Goal: Task Accomplishment & Management: Use online tool/utility

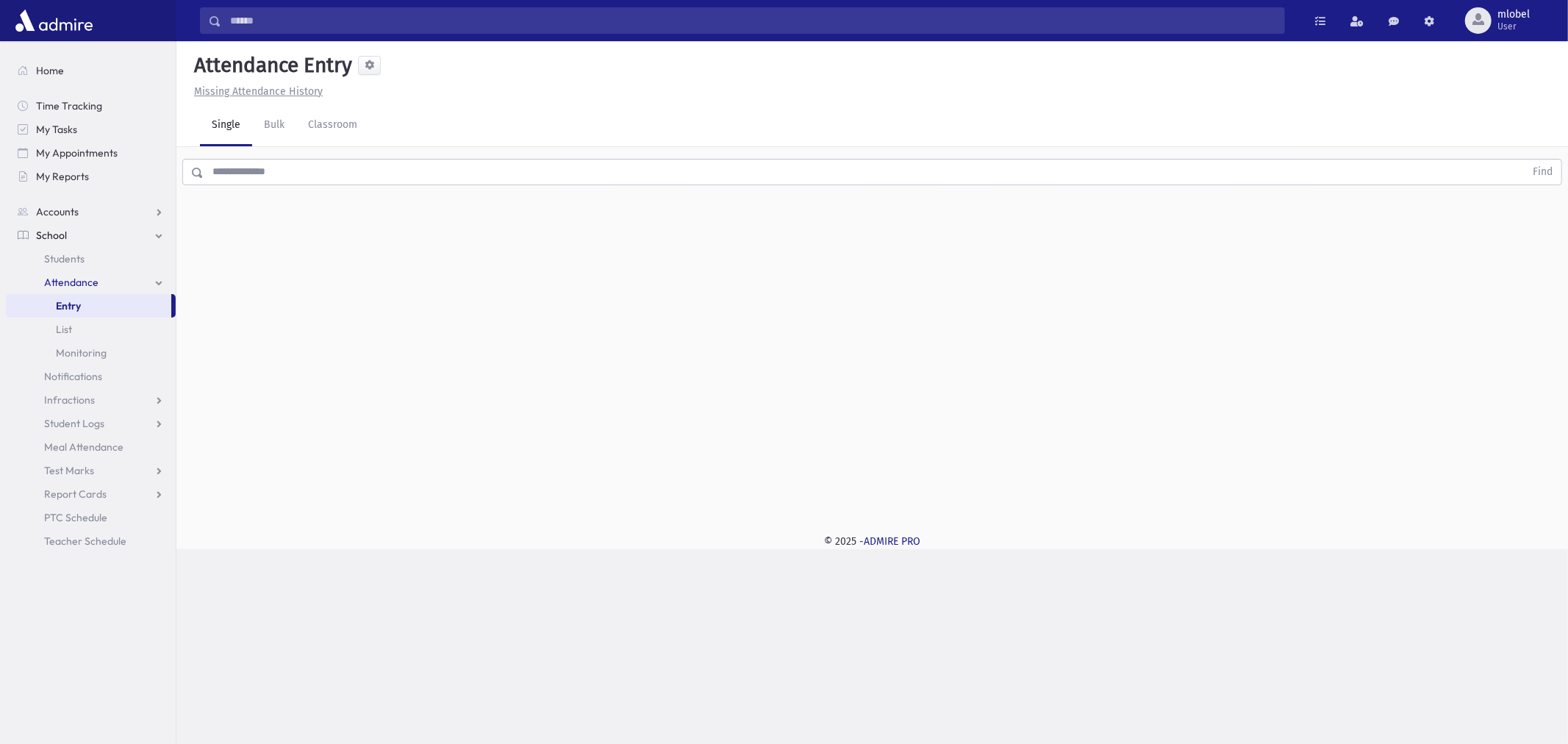
click at [471, 166] on input "text" at bounding box center [864, 172] width 1321 height 26
click at [1404, 221] on div "Attendance Entry Missing Attendance History Single Bulk Classroom Find 0 record…" at bounding box center [872, 279] width 1391 height 475
click at [371, 167] on input "text" at bounding box center [864, 172] width 1321 height 26
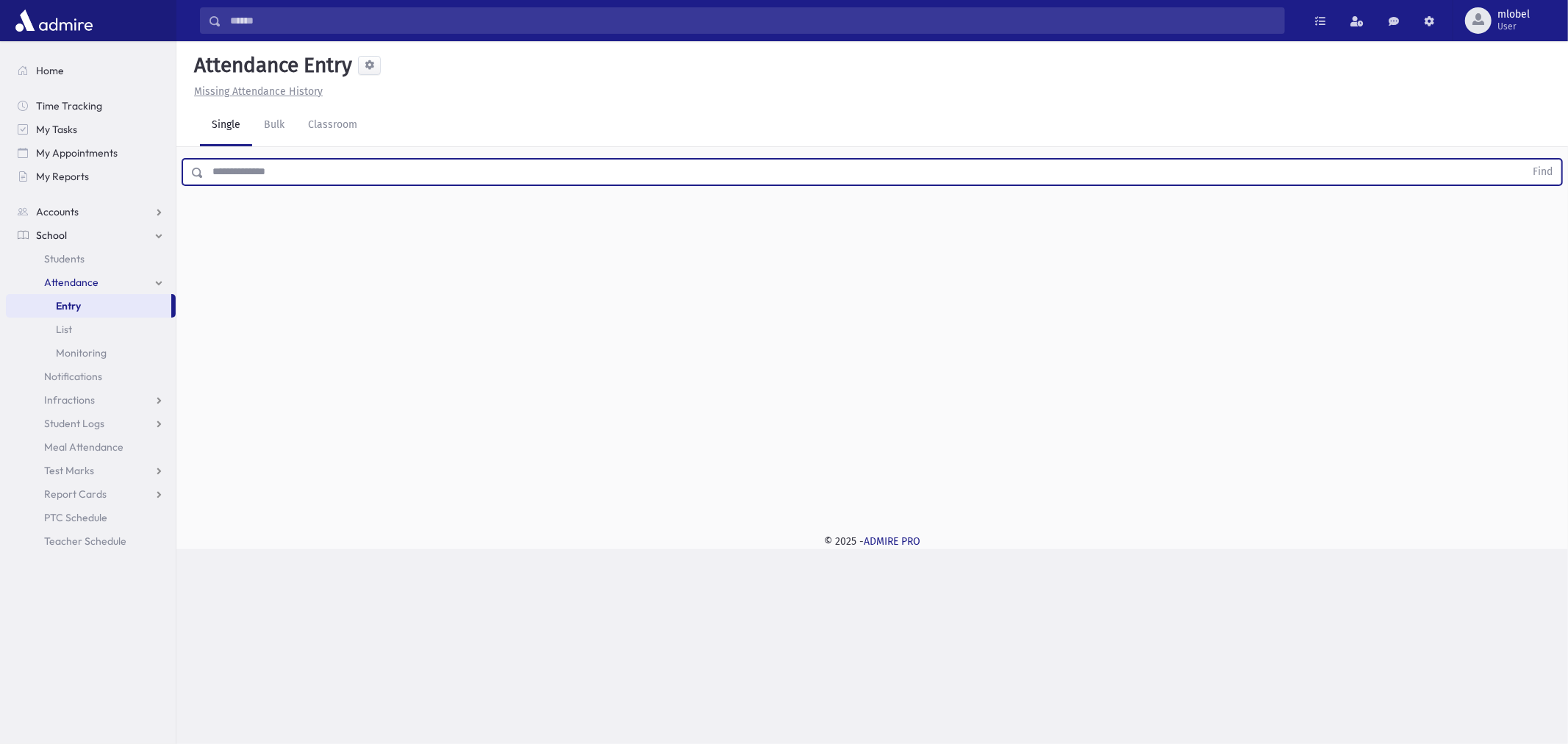
click at [396, 171] on input "text" at bounding box center [864, 172] width 1321 height 26
click at [863, 204] on div "Attendance Entry Missing Attendance History Single Bulk Classroom Find 0 record…" at bounding box center [872, 279] width 1391 height 475
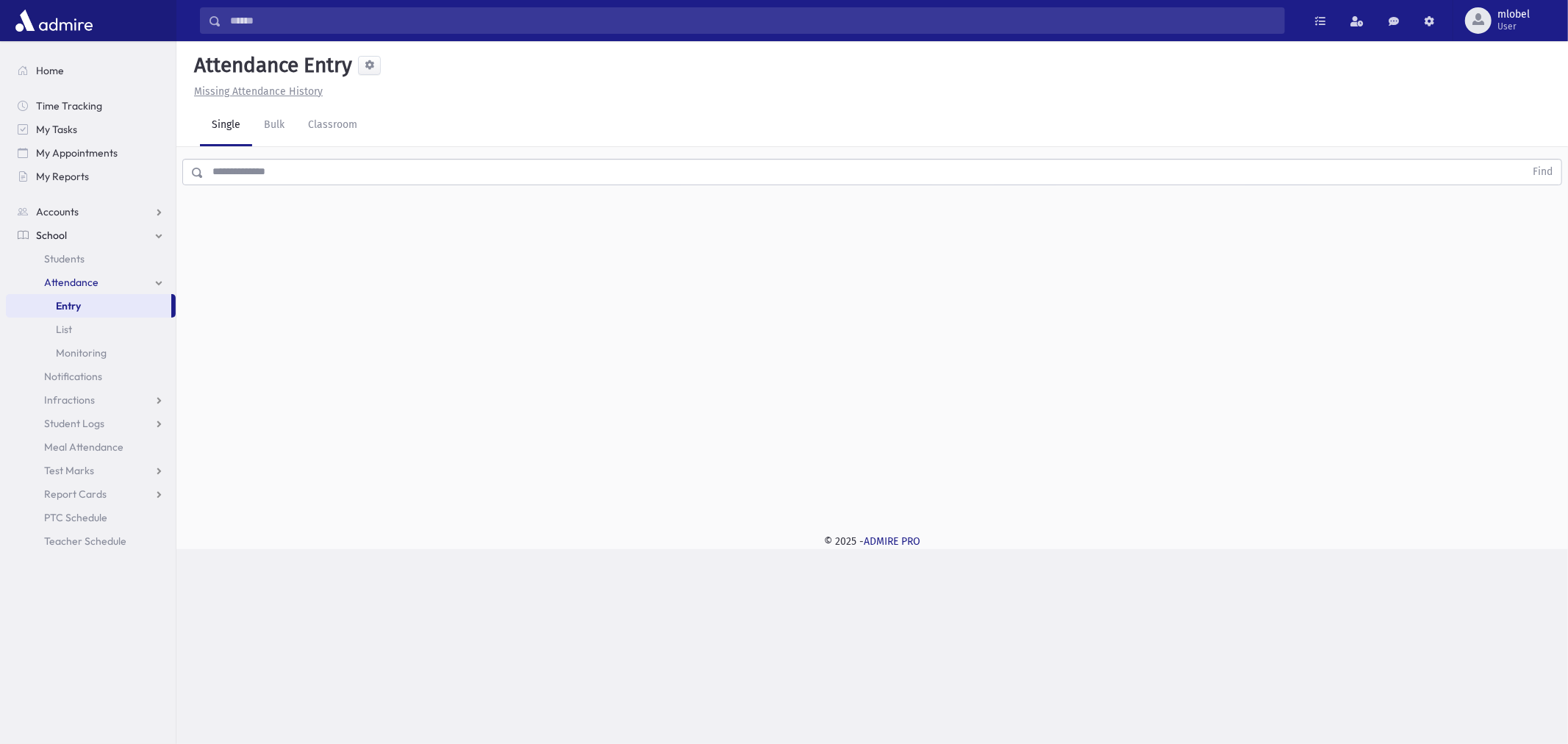
click at [1013, 178] on input "text" at bounding box center [864, 172] width 1321 height 26
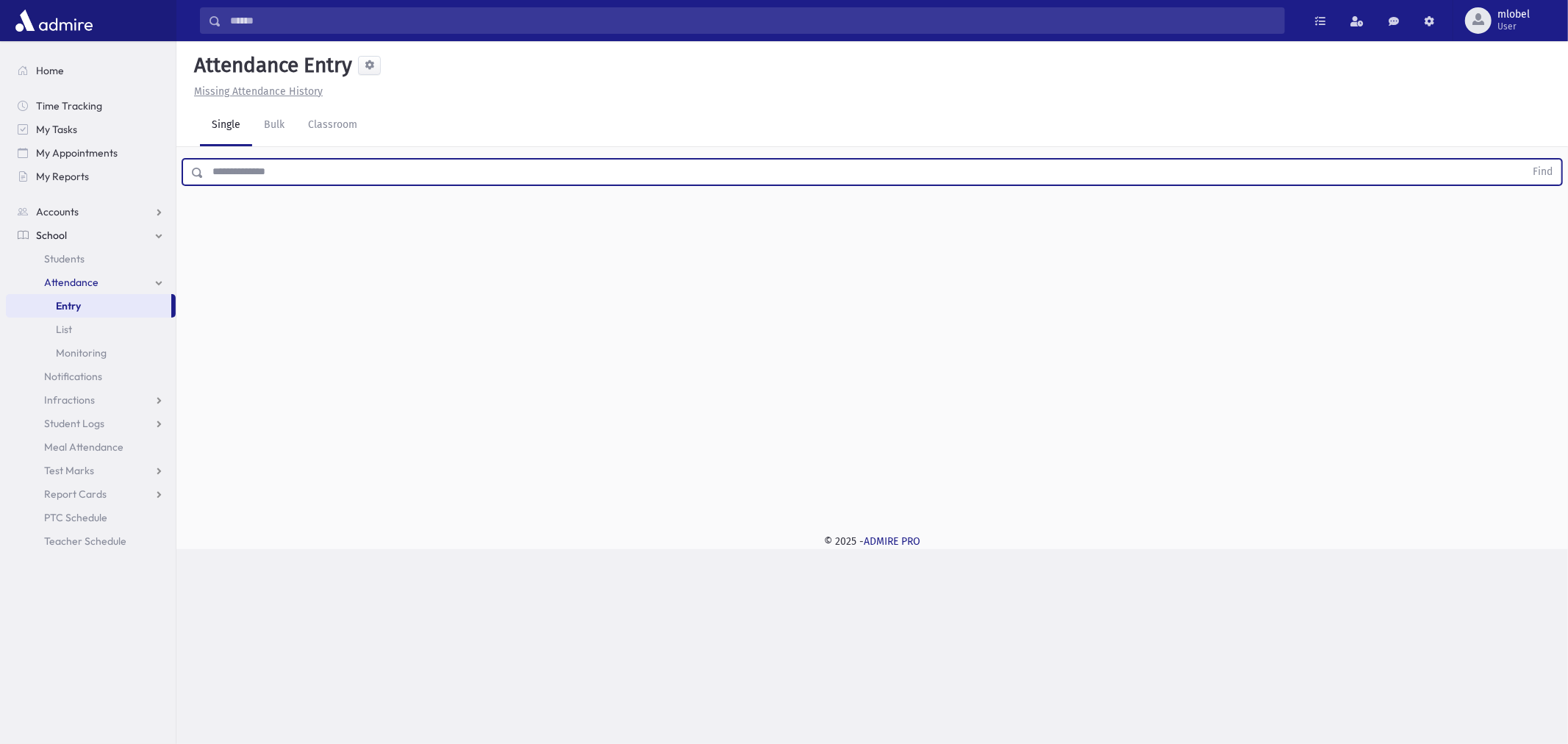
click at [1013, 178] on input "text" at bounding box center [864, 172] width 1321 height 26
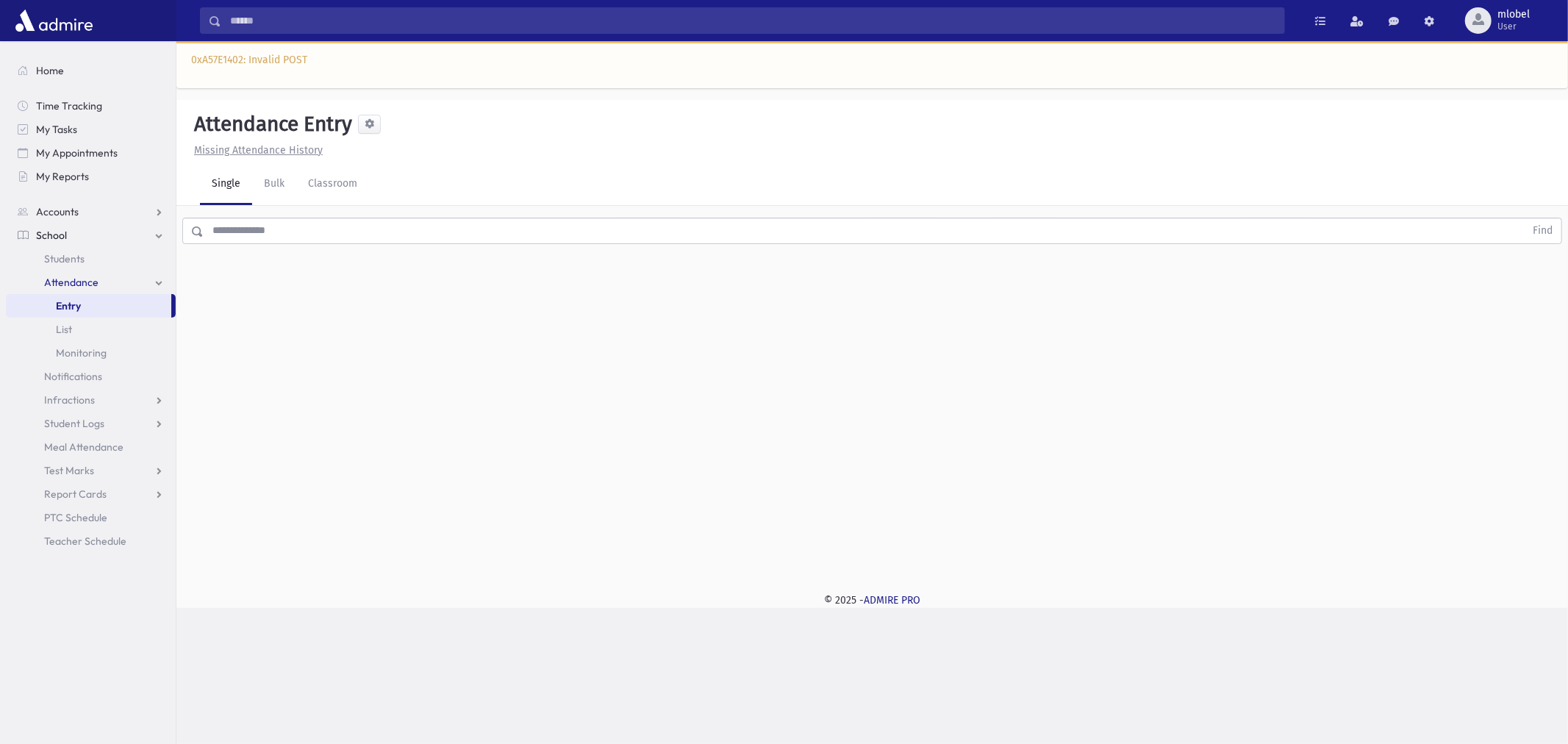
drag, startPoint x: 437, startPoint y: 195, endPoint x: 437, endPoint y: 211, distance: 16.0
click at [436, 196] on div "Single Bulk Classroom" at bounding box center [884, 184] width 1369 height 41
click at [437, 211] on div "Find" at bounding box center [872, 228] width 1391 height 44
click at [438, 211] on div "Find" at bounding box center [872, 228] width 1391 height 44
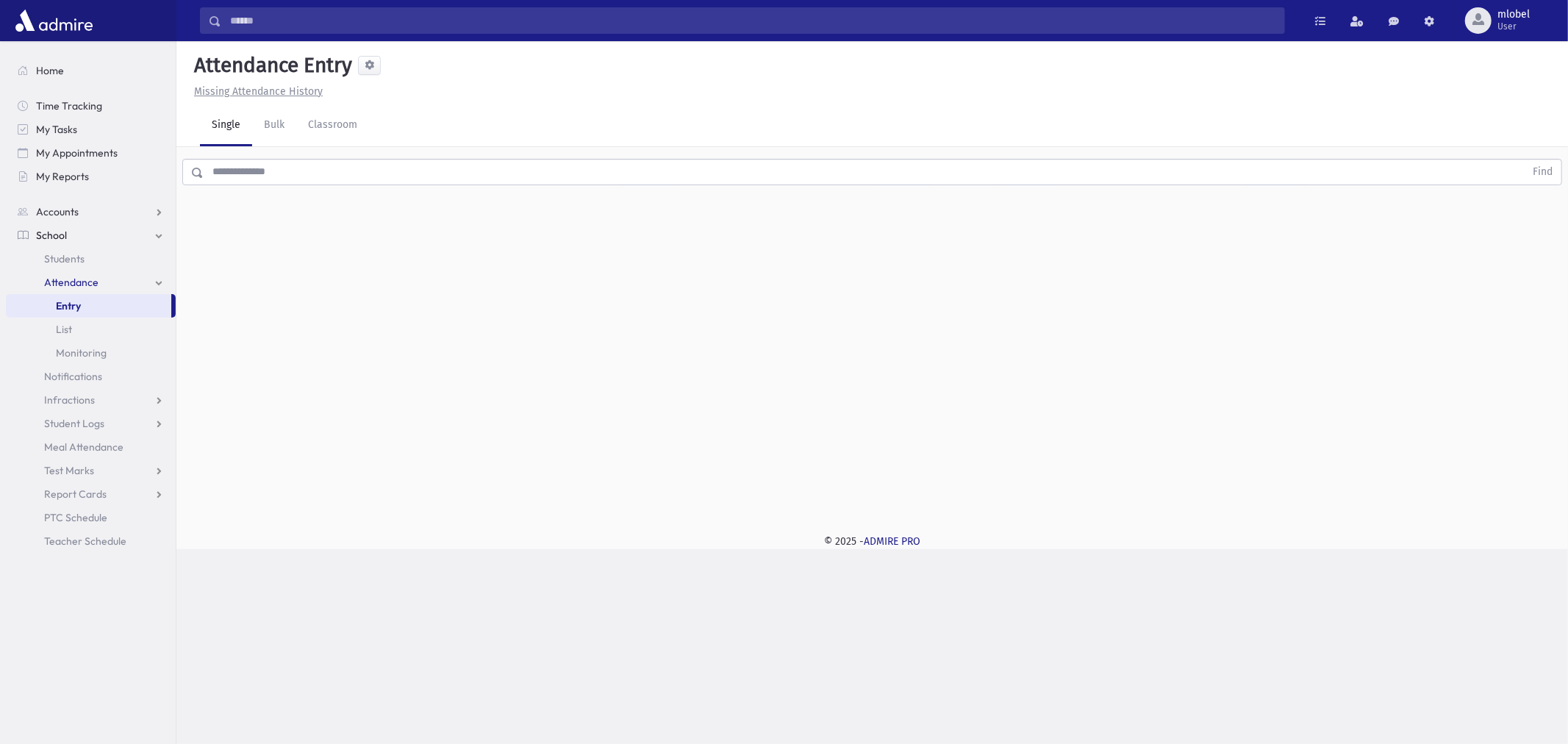
click at [246, 177] on input "text" at bounding box center [864, 172] width 1321 height 26
